Goal: Task Accomplishment & Management: Complete application form

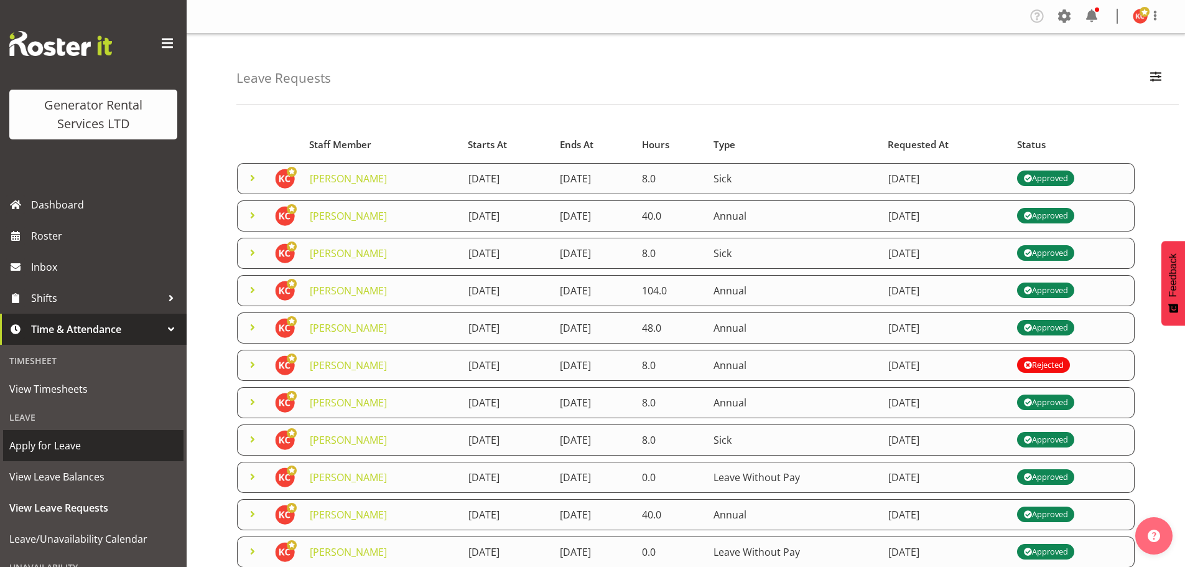
click at [76, 439] on span "Apply for Leave" at bounding box center [93, 445] width 168 height 19
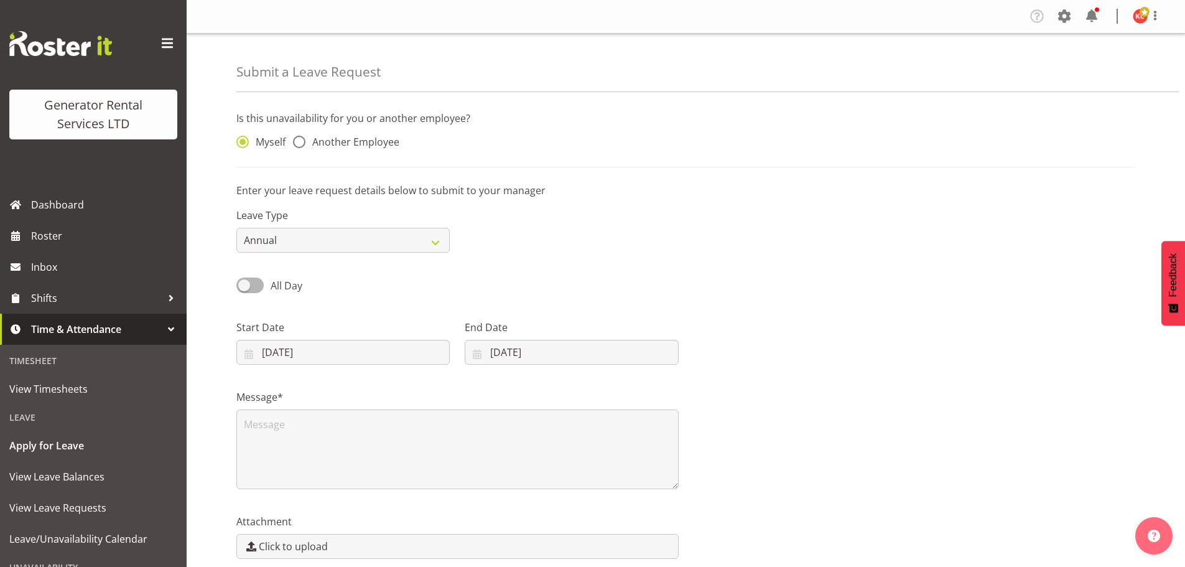
select select "9"
select select "2025"
click at [328, 350] on input "06/10/2025" at bounding box center [342, 352] width 213 height 25
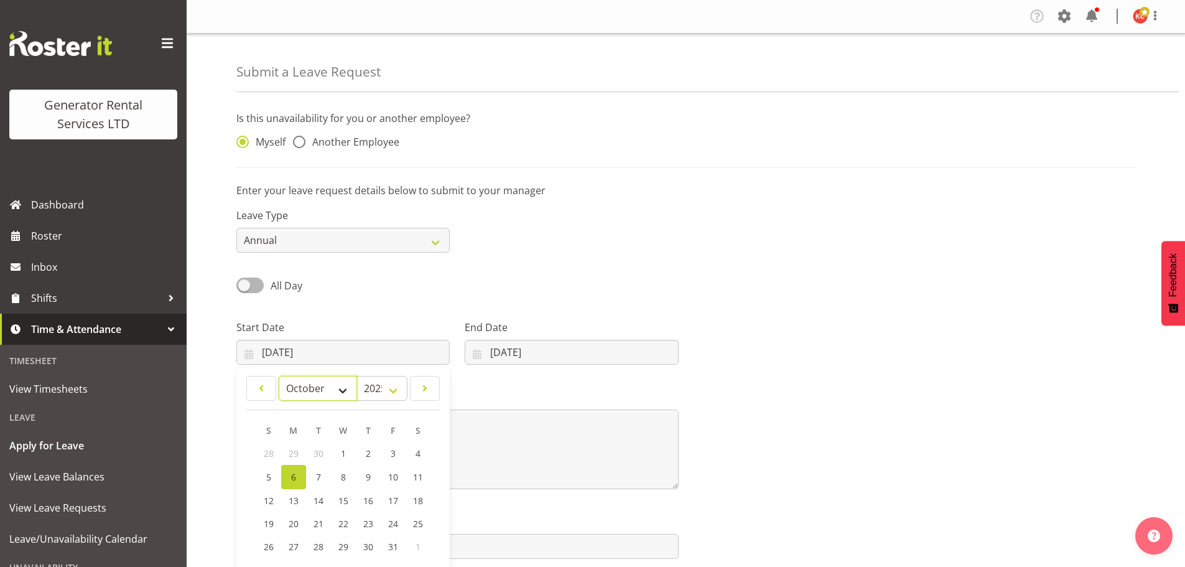
click at [348, 388] on select "January February March April May June July August September October November De…" at bounding box center [318, 388] width 78 height 25
select select "11"
click at [279, 376] on select "January February March April May June July August September October November De…" at bounding box center [318, 388] width 78 height 25
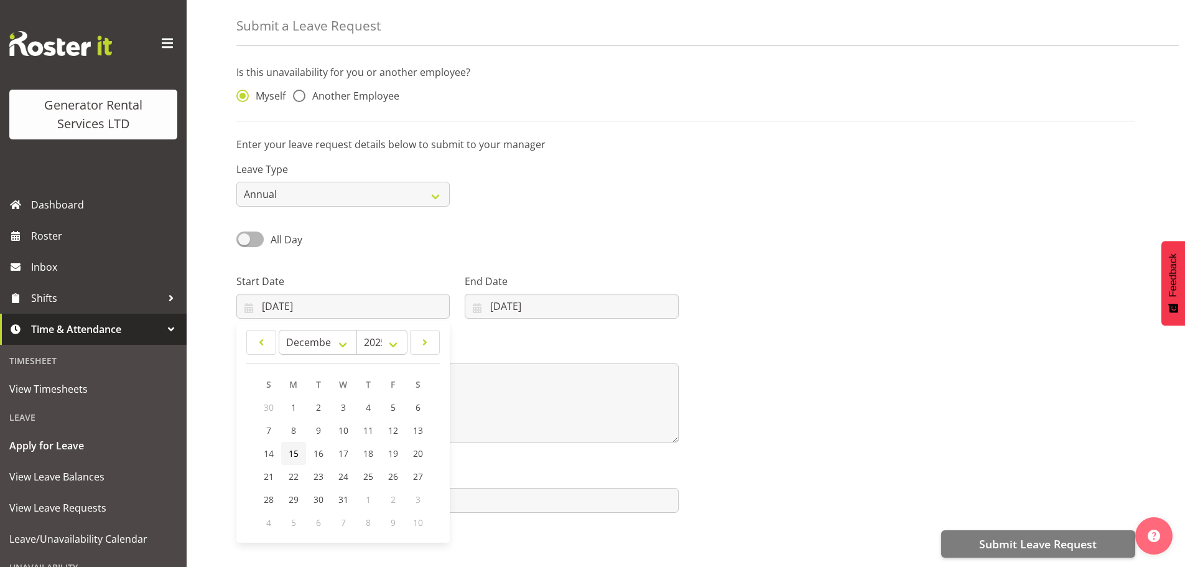
click at [297, 447] on span "15" at bounding box center [294, 453] width 10 height 12
type input "15/12/2025"
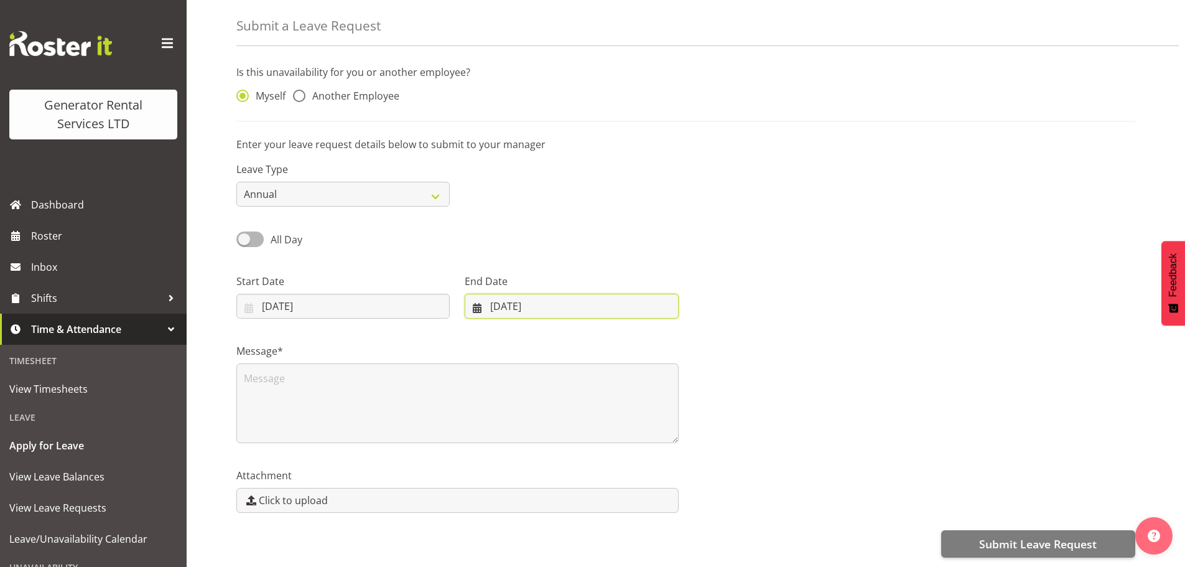
click at [501, 301] on input "06/10/2025" at bounding box center [571, 306] width 213 height 25
click at [535, 338] on select "January February March April May June July August September October November De…" at bounding box center [518, 342] width 85 height 25
select select "11"
click at [476, 330] on select "January February March April May June July August September October November De…" at bounding box center [518, 342] width 85 height 25
click at [544, 447] on span "16" at bounding box center [539, 453] width 10 height 12
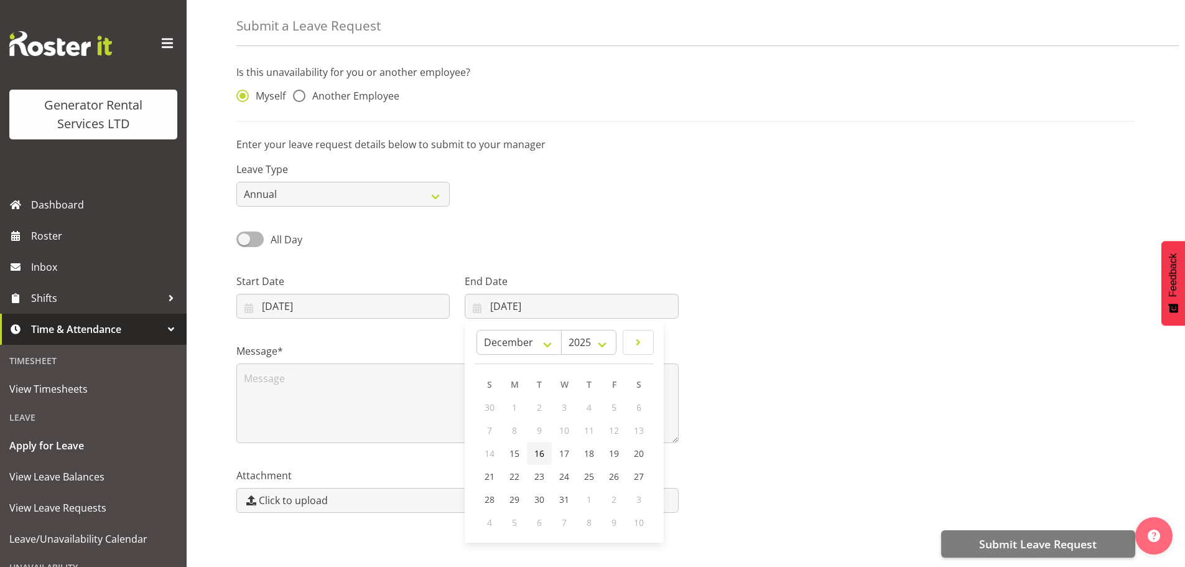
type input "16/12/2025"
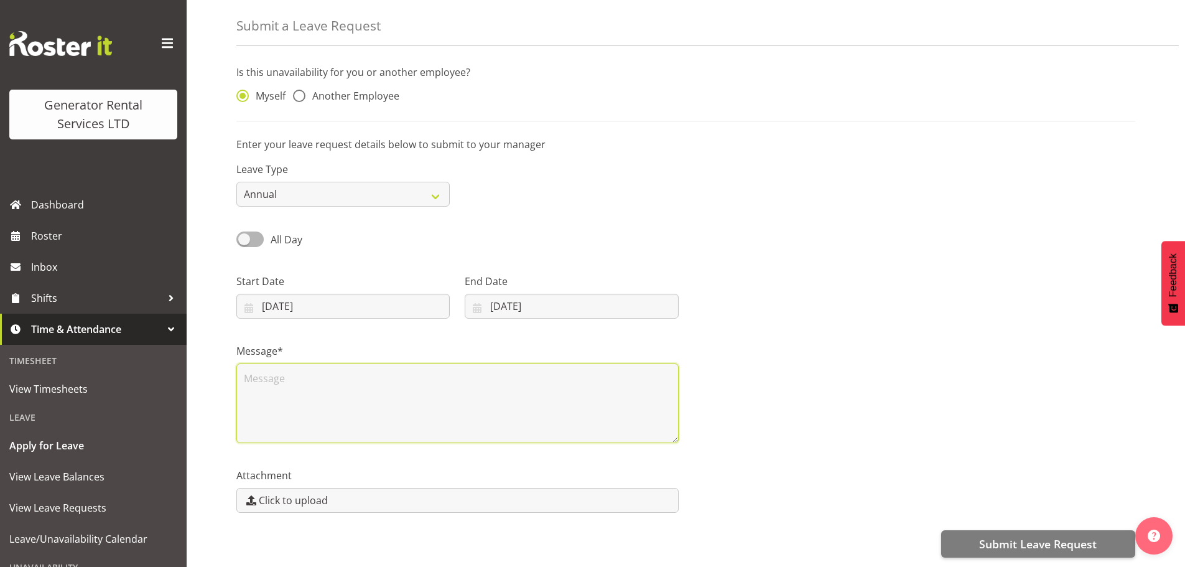
click at [389, 387] on textarea at bounding box center [457, 403] width 442 height 80
type textarea "Two days leave Dec 15th & 16th Not sure of my leave balance"
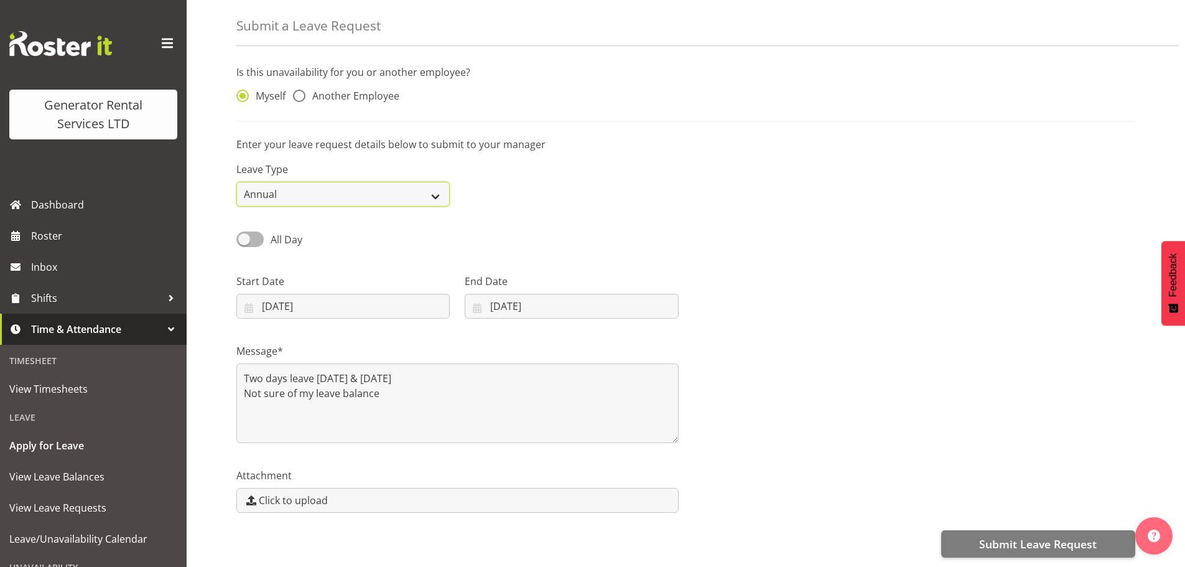
click at [430, 193] on select "Annual Sick Bereavement Day In Lieu Other" at bounding box center [342, 194] width 213 height 25
select select "Other"
click at [236, 182] on select "Annual Sick Bereavement Day In Lieu Other" at bounding box center [342, 194] width 213 height 25
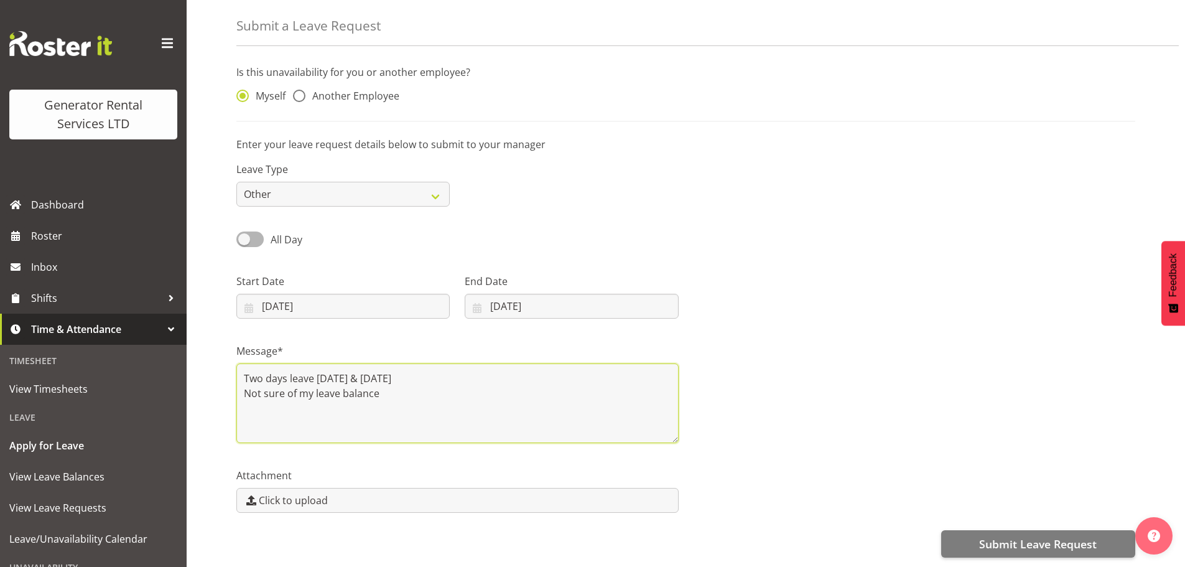
click at [384, 389] on textarea "Two days leave Dec 15th & 16th Not sure of my leave balance" at bounding box center [457, 403] width 442 height 80
drag, startPoint x: 414, startPoint y: 385, endPoint x: 469, endPoint y: 385, distance: 54.7
click at [469, 385] on textarea "Two days leave Dec 15th & 16th Not sure of my leave balance LWOP is fine" at bounding box center [457, 403] width 442 height 80
drag, startPoint x: 412, startPoint y: 388, endPoint x: 466, endPoint y: 388, distance: 53.5
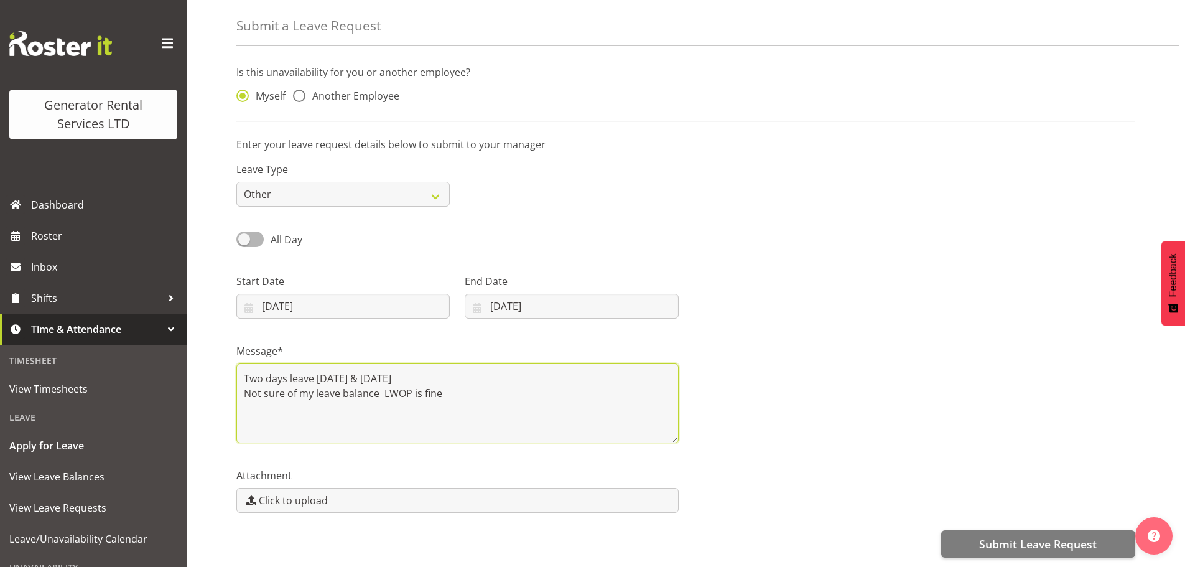
click at [466, 388] on textarea "Two days leave Dec 15th & 16th Not sure of my leave balance LWOP is fine" at bounding box center [457, 403] width 442 height 80
drag, startPoint x: 383, startPoint y: 381, endPoint x: 491, endPoint y: 388, distance: 107.8
click at [491, 388] on textarea "Two days leave Dec 15th & 16th Not sure of my leave balance LWOP is fine" at bounding box center [457, 403] width 442 height 80
drag, startPoint x: 384, startPoint y: 388, endPoint x: 481, endPoint y: 388, distance: 97.0
click at [481, 388] on textarea "Two days leave Dec 15th & 16th Not sure of my leave balance Adam did say it" at bounding box center [457, 403] width 442 height 80
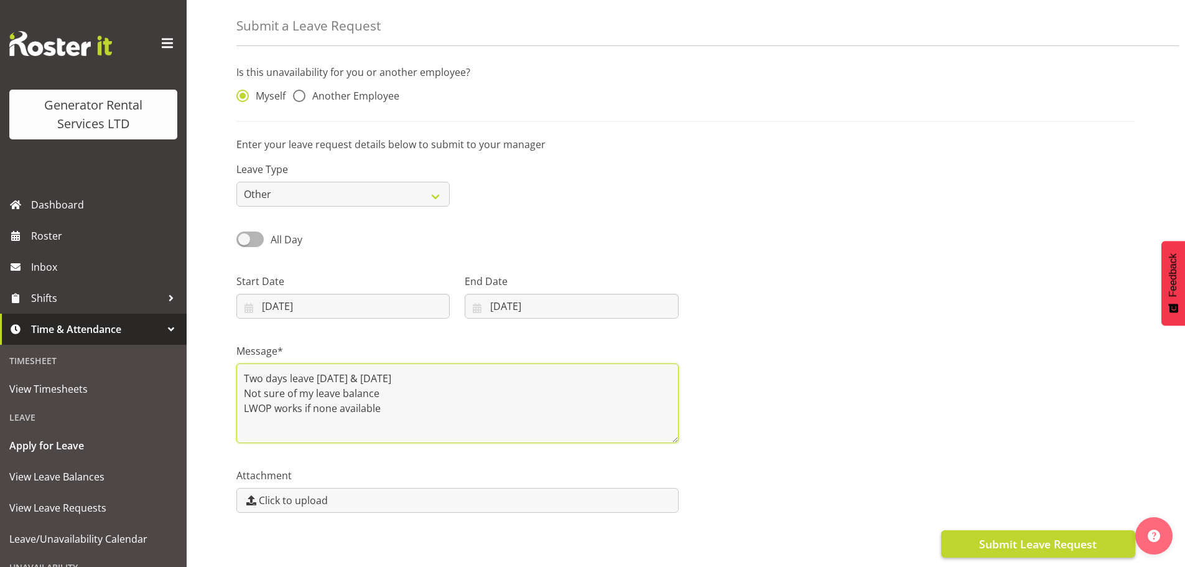
type textarea "Two days leave Dec 15th & 16th Not sure of my leave balance LWOP works if none …"
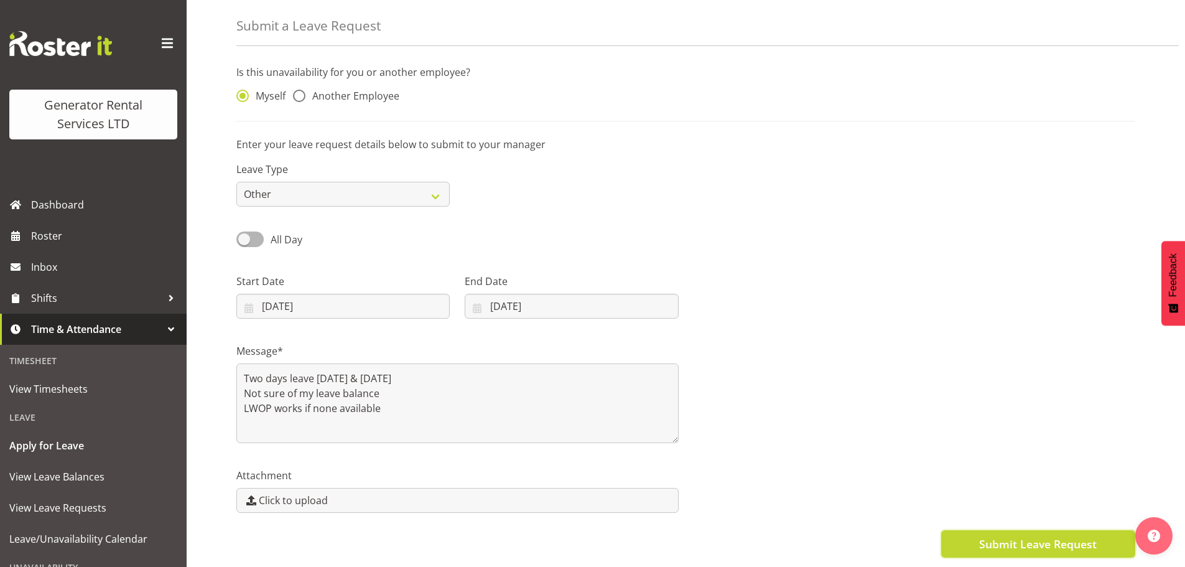
click at [994, 536] on span "Submit Leave Request" at bounding box center [1038, 544] width 118 height 16
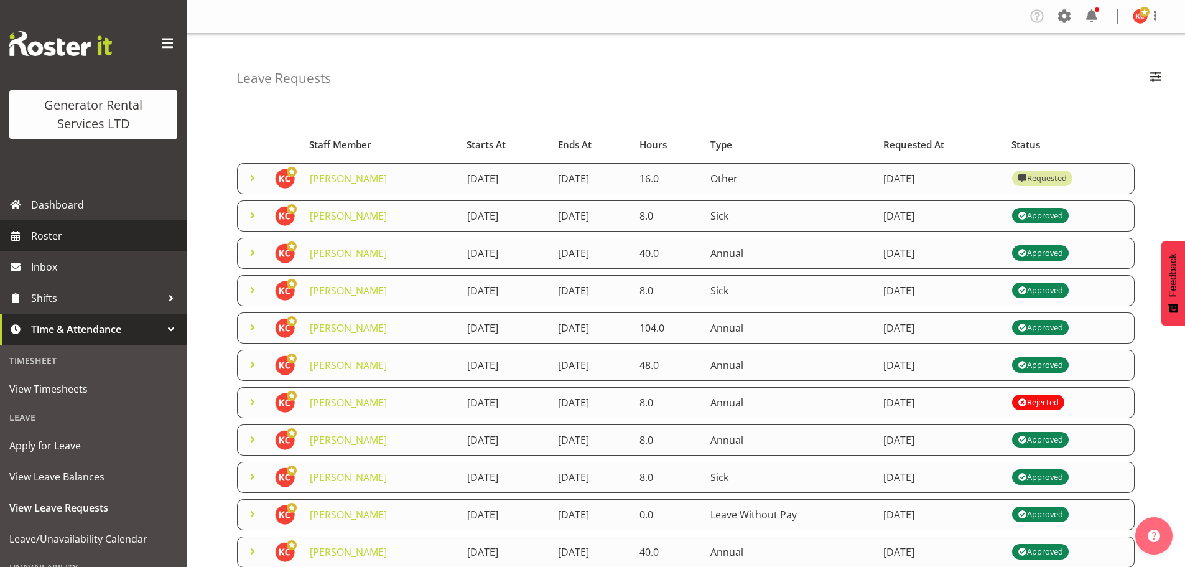
click at [60, 250] on link "Roster" at bounding box center [93, 235] width 187 height 31
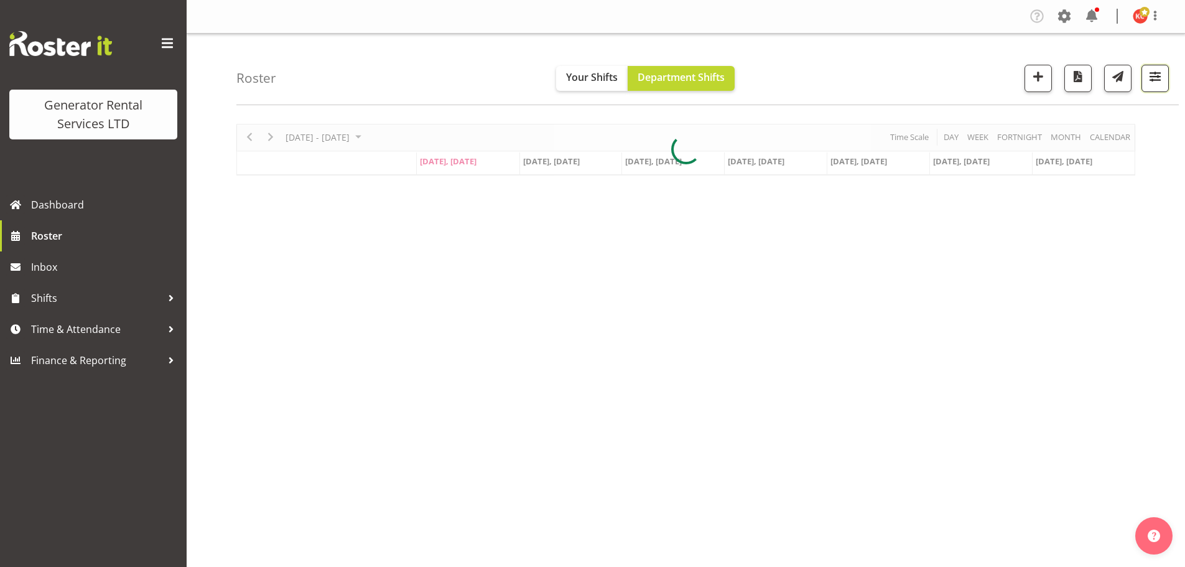
click at [1153, 85] on span "button" at bounding box center [1155, 76] width 16 height 16
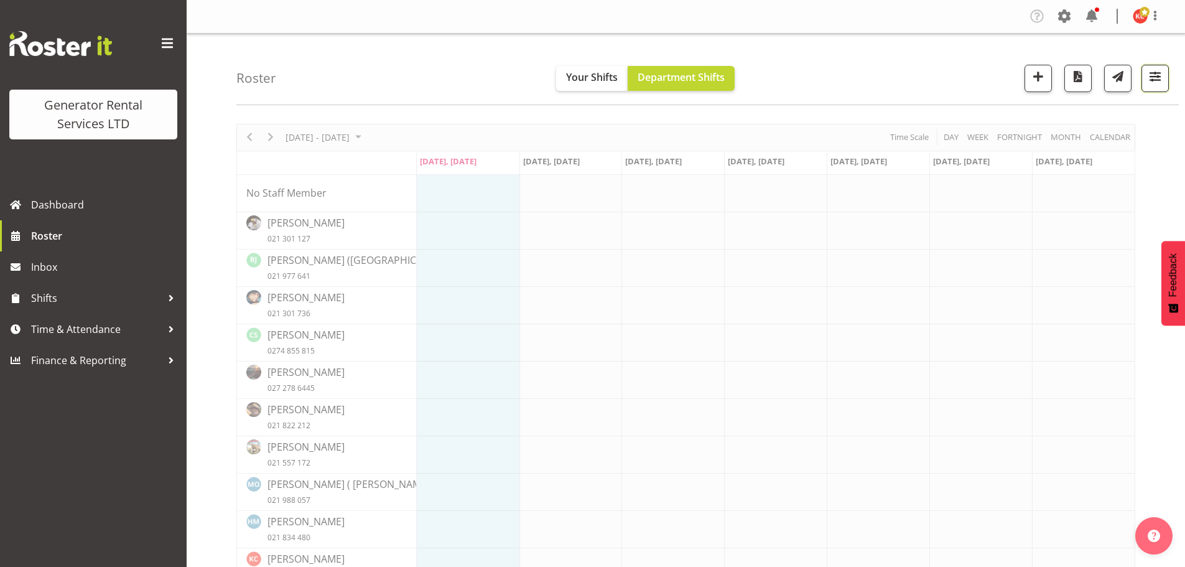
click at [1155, 73] on span "button" at bounding box center [1155, 76] width 16 height 16
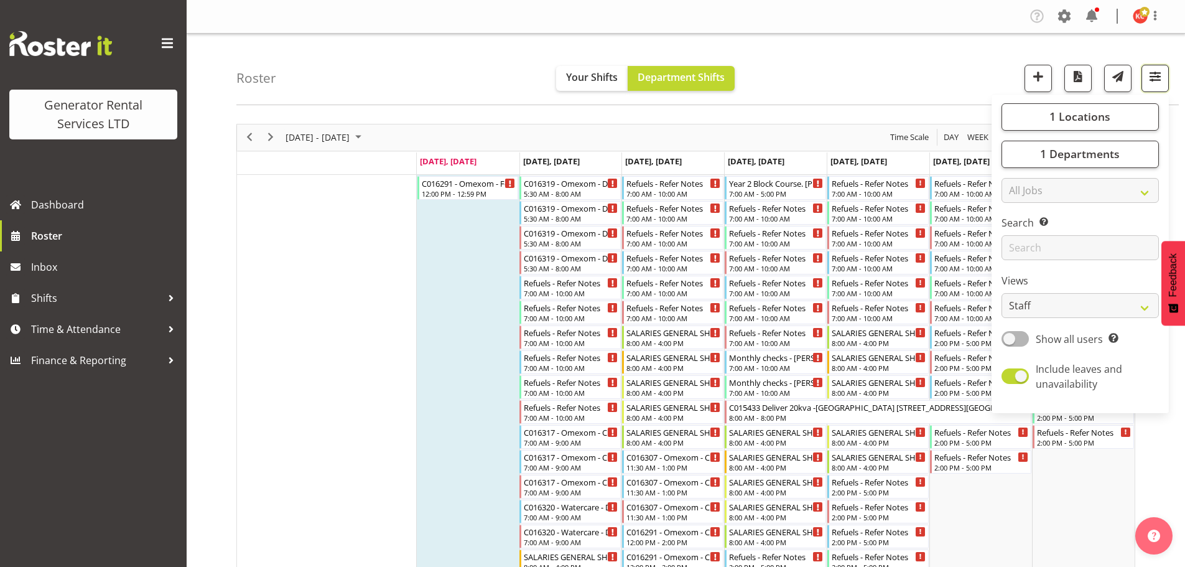
click at [1161, 84] on span "button" at bounding box center [1155, 76] width 16 height 16
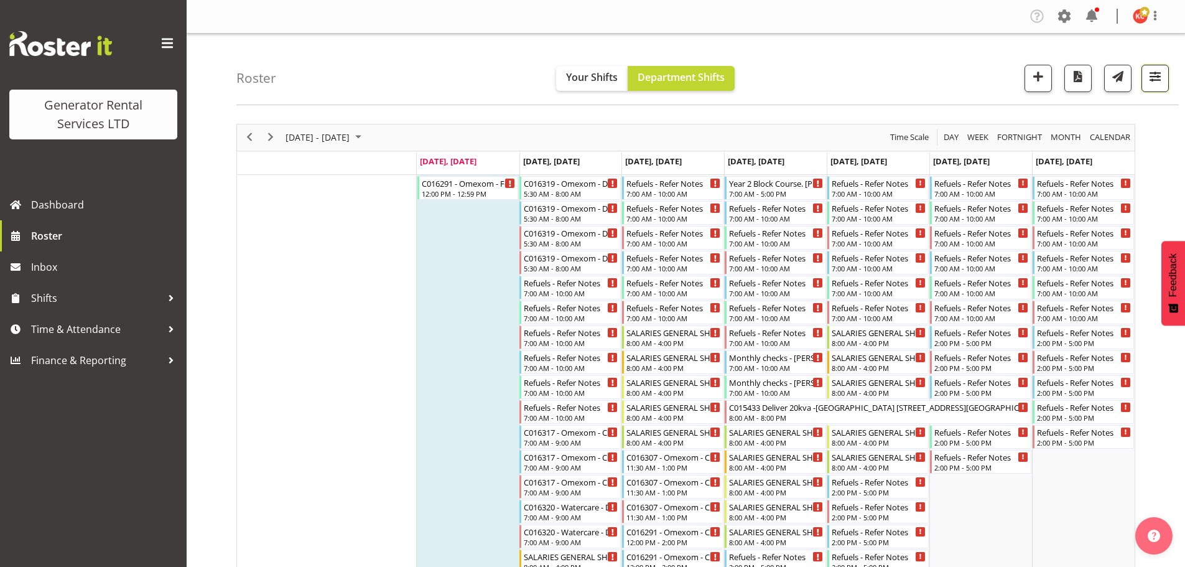
click at [1161, 84] on span "button" at bounding box center [1155, 76] width 16 height 16
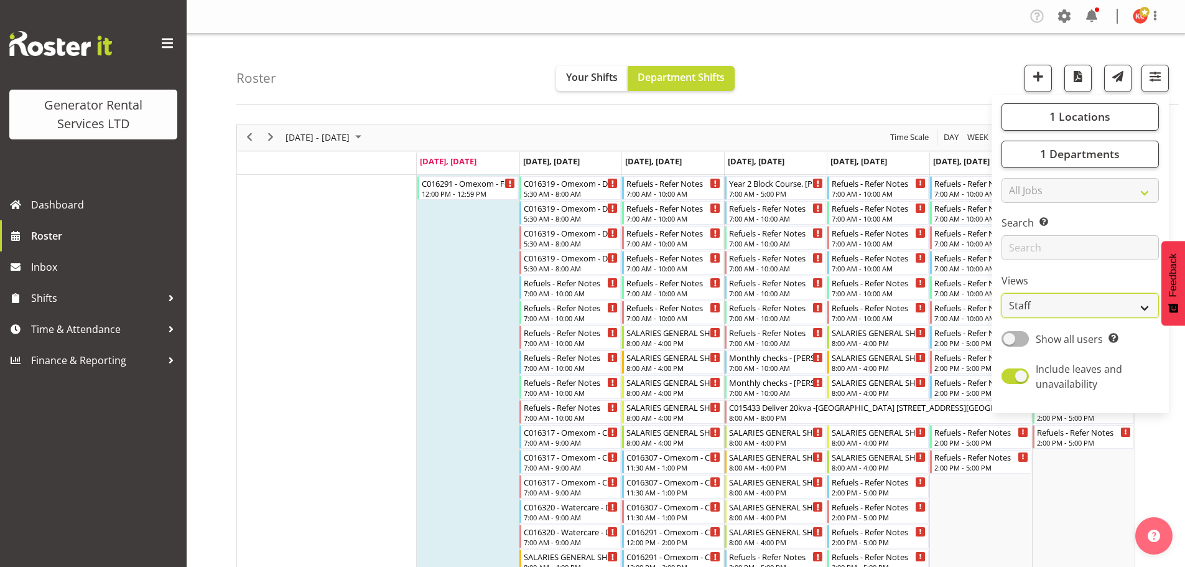
click at [1146, 310] on select "Staff Role Shift - Horizontal Shift - Vertical Staff - Location" at bounding box center [1079, 305] width 157 height 25
select select "shift"
click at [1001, 293] on select "Staff Role Shift - Horizontal Shift - Vertical Staff - Location" at bounding box center [1079, 305] width 157 height 25
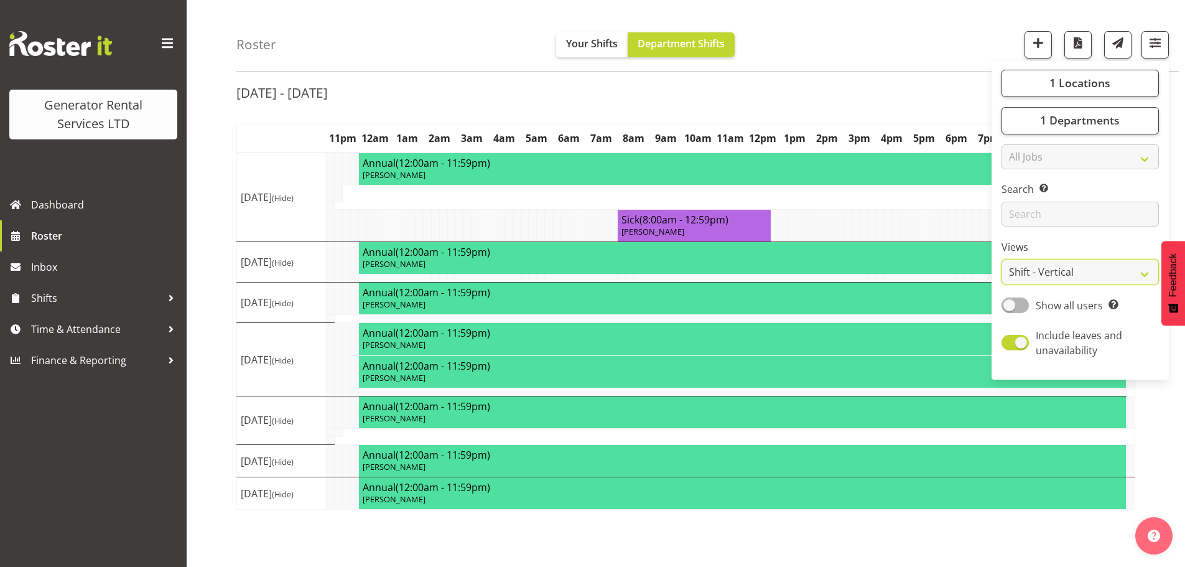
scroll to position [45, 0]
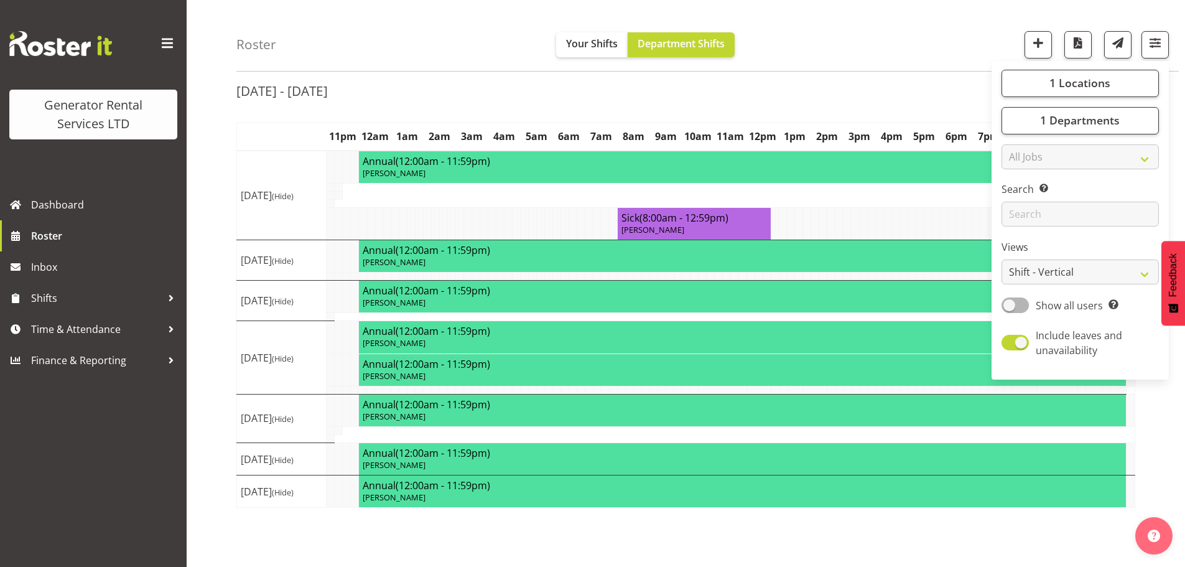
click at [852, 55] on div "Roster Your Shifts Department Shifts 1 Locations Clear GRS [GEOGRAPHIC_DATA] GR…" at bounding box center [707, 36] width 942 height 72
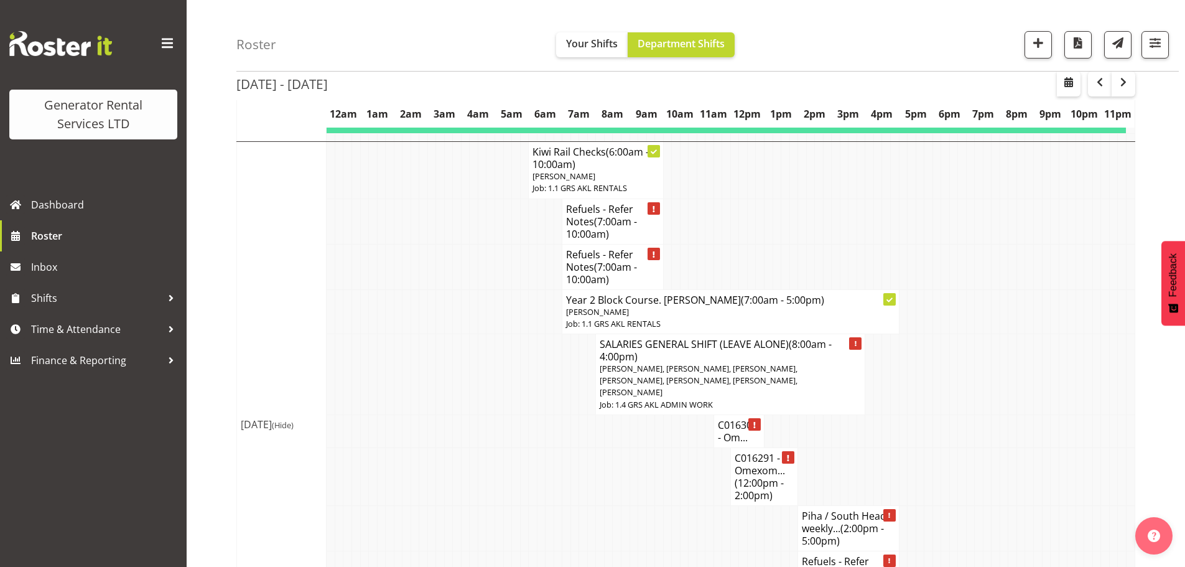
scroll to position [1546, 0]
